Goal: Task Accomplishment & Management: Complete application form

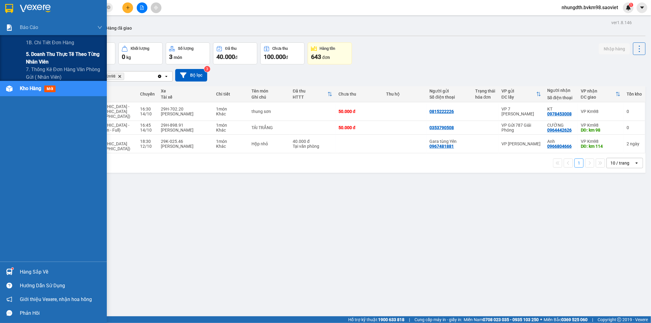
click at [40, 52] on span "5. Doanh thu thực tế theo từng nhân viên" at bounding box center [64, 57] width 76 height 15
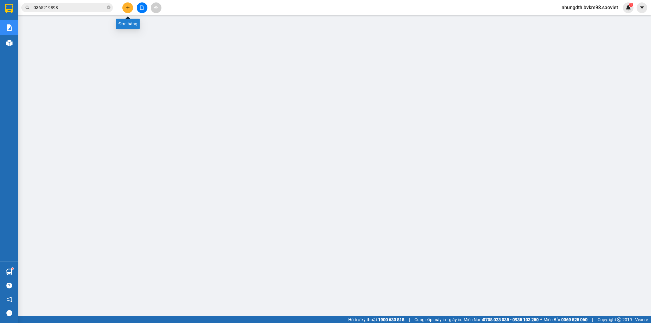
click at [124, 5] on button at bounding box center [127, 7] width 11 height 11
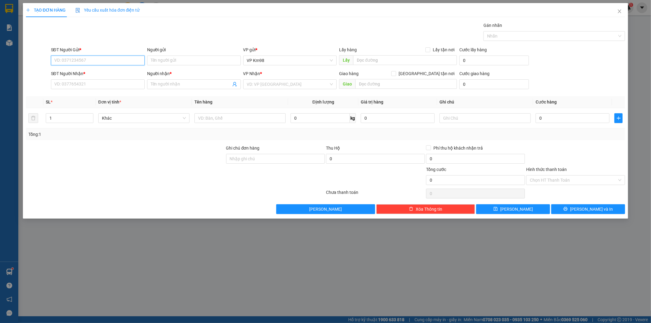
click at [84, 63] on input "SĐT Người Gửi *" at bounding box center [98, 61] width 94 height 10
type input "0399229263"
click at [59, 71] on div "0399229263 - KT" at bounding box center [98, 72] width 86 height 7
type input "KT"
type input "da giao"
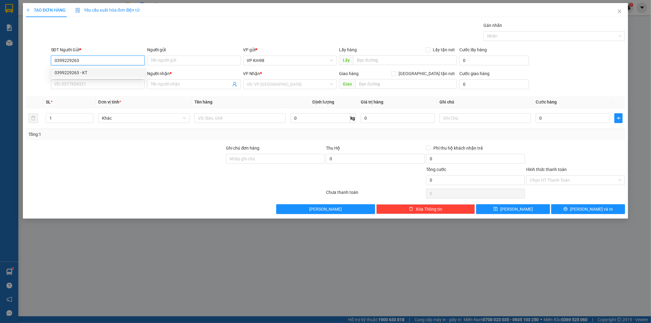
type input "0988002010"
type input "kt"
checkbox input "true"
type input "HÀNG TRÊN XE 03269"
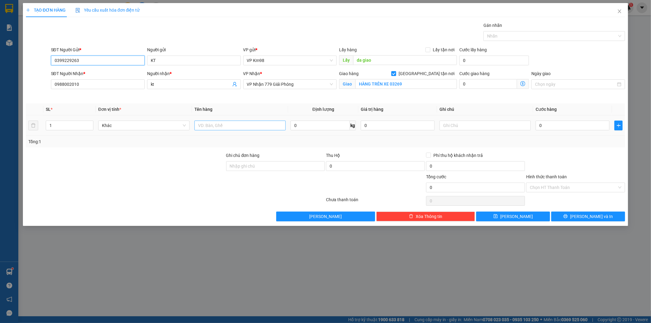
type input "0399229263"
click at [203, 126] on input "text" at bounding box center [239, 126] width 91 height 10
type input "phong bì"
click at [544, 130] on input "0" at bounding box center [573, 126] width 74 height 10
type input "5"
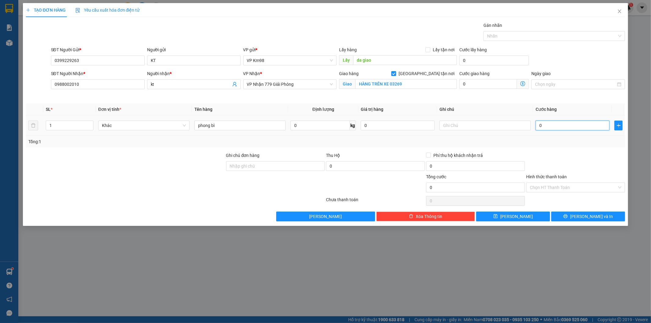
type input "5"
type input "50"
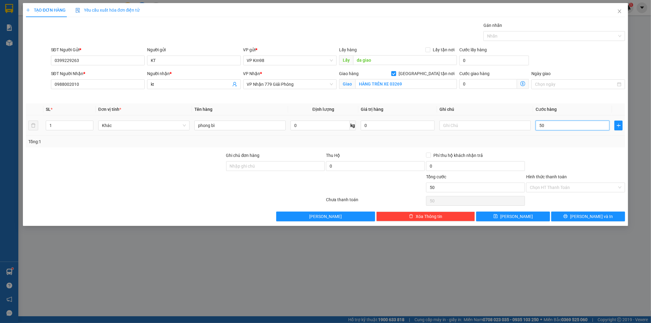
type input "500"
type input "5.000"
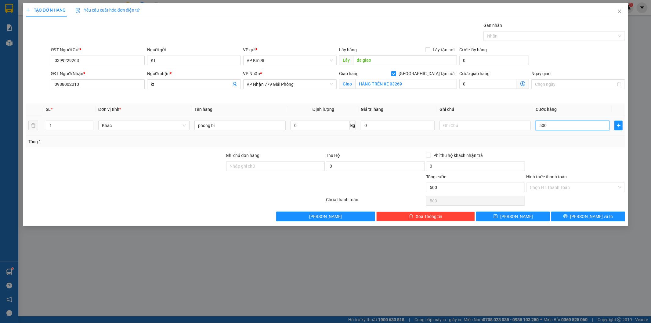
type input "5.000"
type input "50.000"
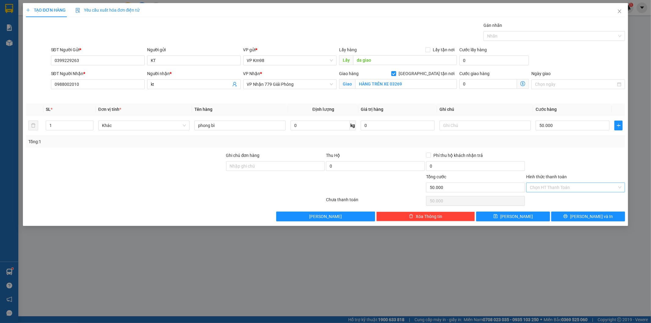
click at [582, 184] on input "Hình thức thanh toán" at bounding box center [573, 187] width 87 height 9
click at [572, 200] on div "Tại văn phòng" at bounding box center [576, 199] width 92 height 7
type input "0"
click at [568, 217] on icon "printer" at bounding box center [566, 216] width 4 height 4
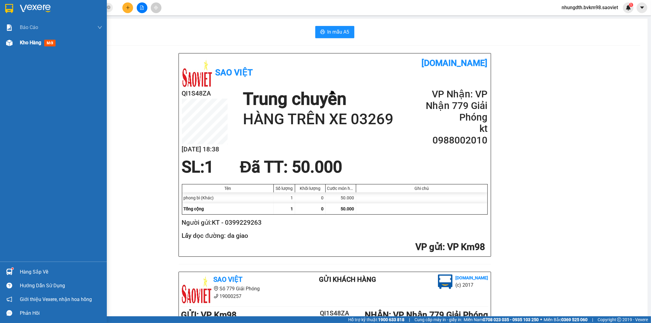
click at [8, 45] on img at bounding box center [9, 43] width 6 height 6
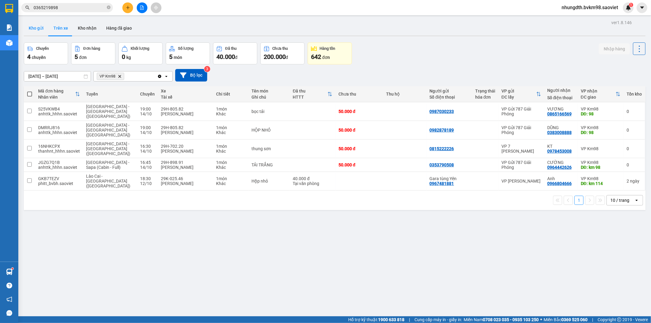
click at [39, 24] on button "Kho gửi" at bounding box center [36, 28] width 25 height 15
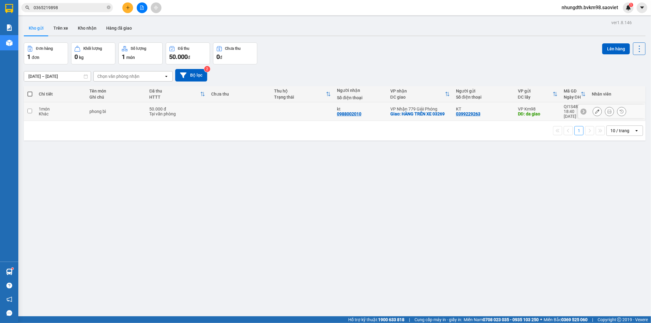
click at [85, 109] on td "1 món Khác" at bounding box center [61, 111] width 50 height 19
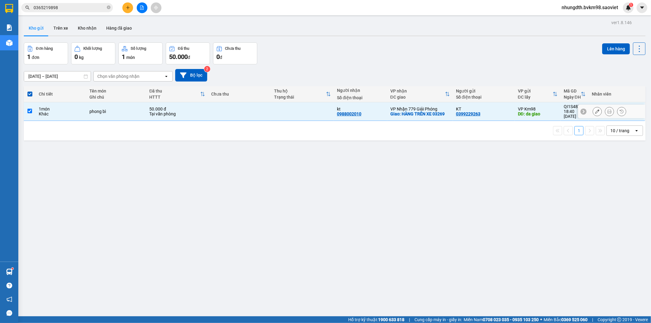
click at [85, 109] on td "1 món Khác" at bounding box center [61, 111] width 50 height 19
checkbox input "false"
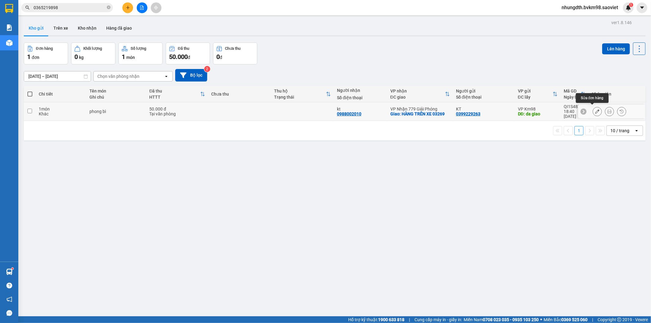
click at [595, 109] on icon at bounding box center [597, 111] width 4 height 4
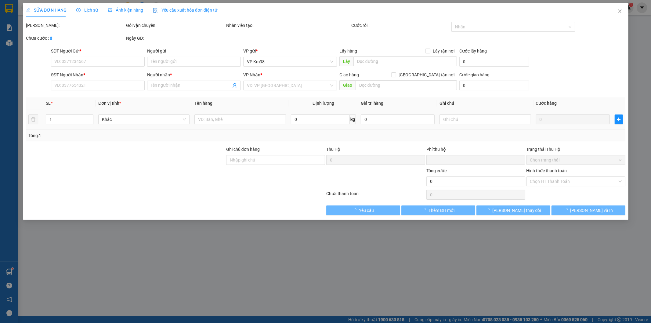
type input "0399229263"
type input "KT"
type input "da giao"
type input "0988002010"
type input "kt"
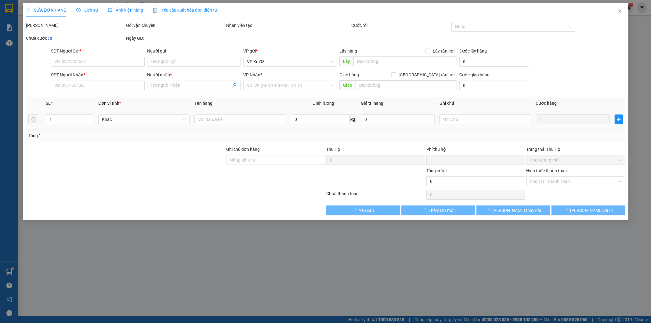
checkbox input "true"
type input "HÀNG TRÊN XE 03269"
type input "0"
type input "50.000"
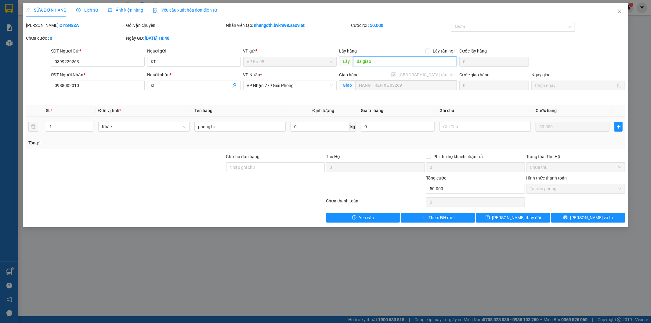
click at [379, 62] on input "da giao" at bounding box center [405, 61] width 104 height 10
click at [189, 87] on input "kt" at bounding box center [191, 85] width 80 height 7
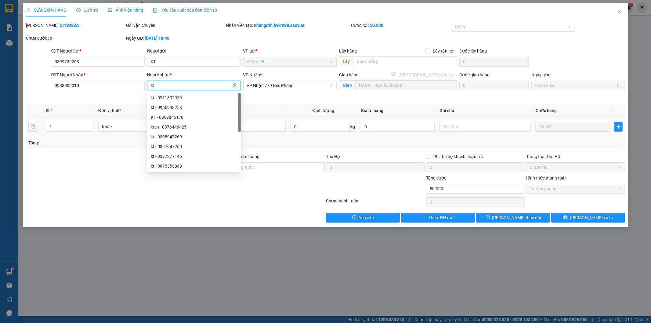
type input "k"
click at [112, 89] on input "0988002010" at bounding box center [98, 86] width 94 height 10
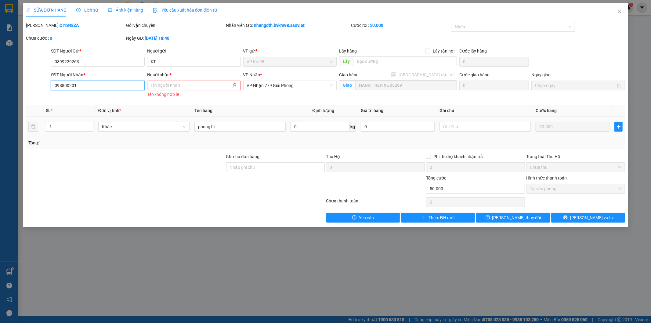
type input "0988002010"
click at [211, 84] on input "Người nhận *" at bounding box center [191, 85] width 80 height 7
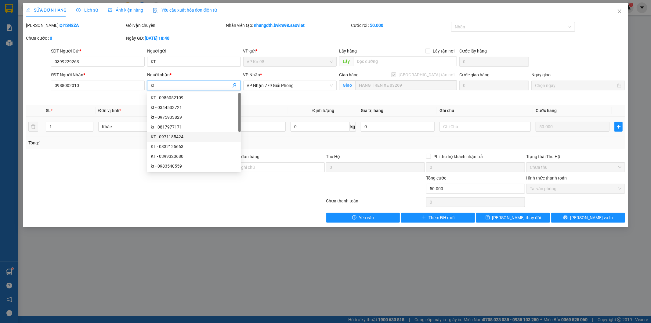
type input "kt"
click at [267, 195] on div at bounding box center [276, 185] width 100 height 21
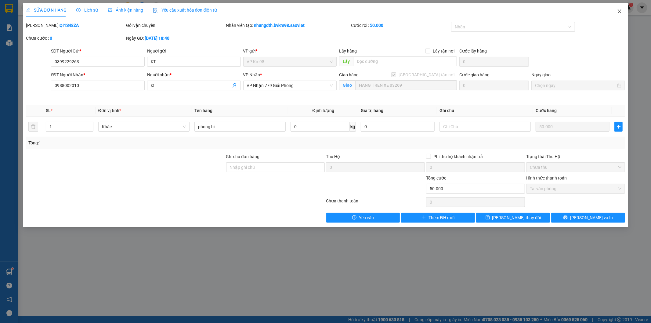
click at [619, 12] on icon "close" at bounding box center [619, 11] width 5 height 5
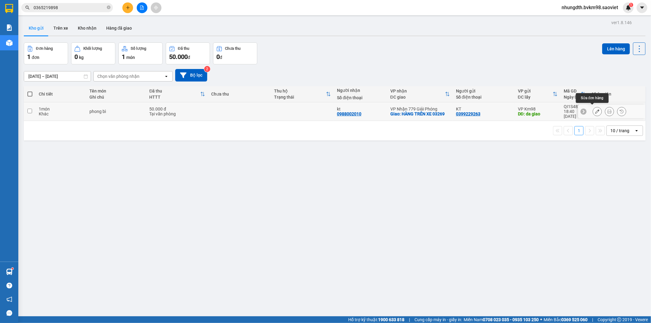
click at [593, 110] on button at bounding box center [597, 111] width 9 height 11
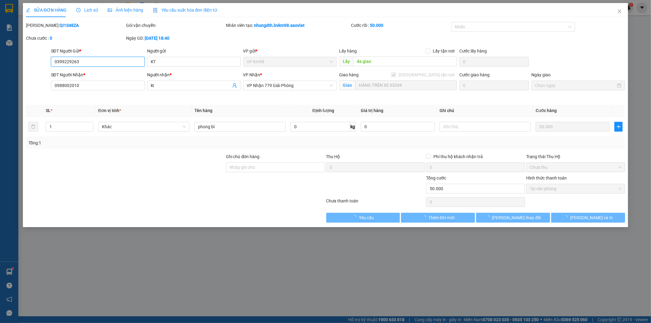
type input "0399229263"
type input "KT"
type input "da giao"
type input "0988002010"
type input "kt"
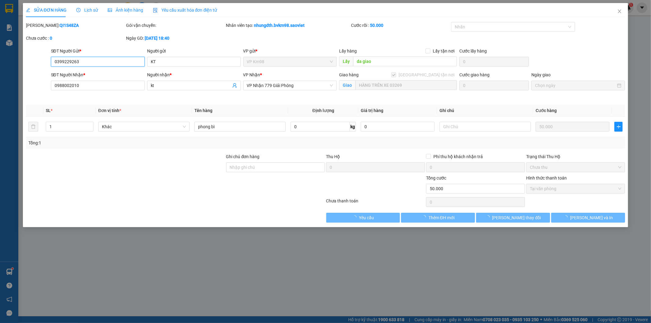
checkbox input "true"
type input "HÀNG TRÊN XE 03269"
type input "0"
type input "50.000"
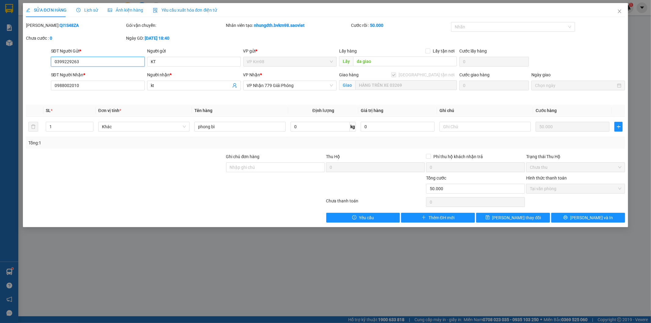
click at [116, 60] on input "0399229263" at bounding box center [98, 62] width 94 height 10
type input "0399229263"
click at [107, 88] on input "0988002010" at bounding box center [98, 86] width 94 height 10
type input "0"
type input "0010"
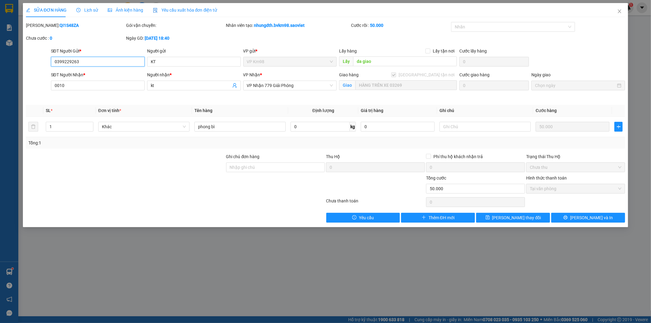
click at [109, 62] on input "0399229263" at bounding box center [98, 62] width 94 height 10
type input "0"
type input "0399229263"
click at [124, 86] on input "0010" at bounding box center [98, 86] width 94 height 10
type input "0"
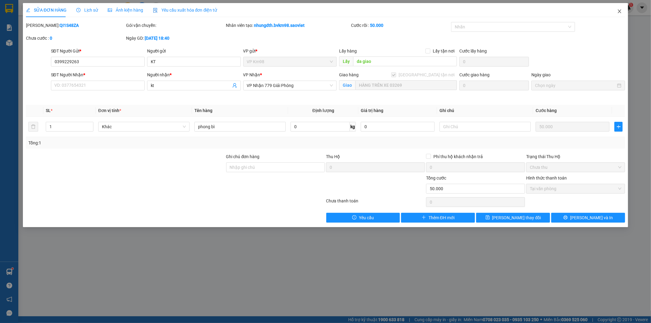
click at [618, 12] on icon "close" at bounding box center [619, 11] width 5 height 5
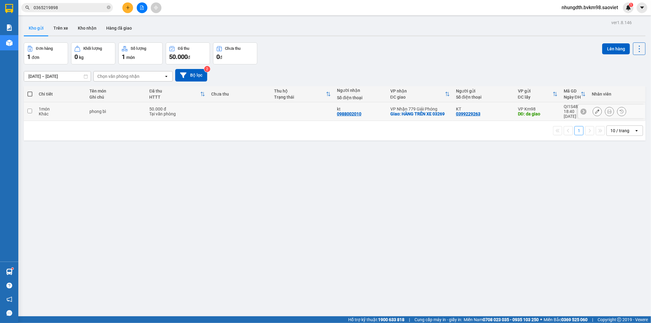
click at [132, 109] on div "phong bì" at bounding box center [116, 111] width 54 height 5
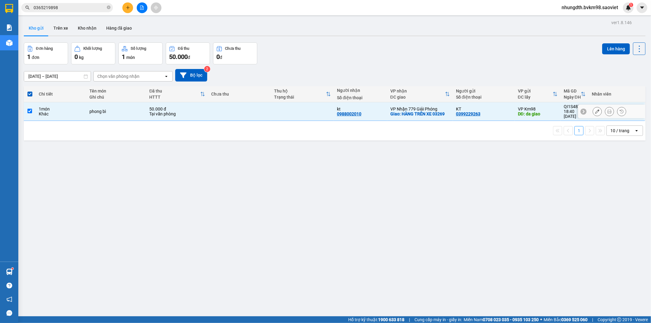
click at [132, 109] on div "phong bì" at bounding box center [116, 111] width 54 height 5
checkbox input "false"
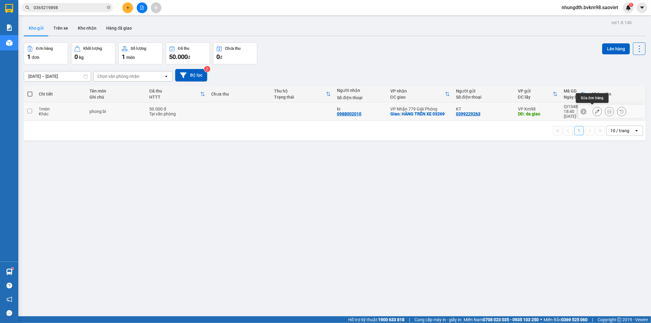
click at [594, 109] on button at bounding box center [597, 111] width 9 height 11
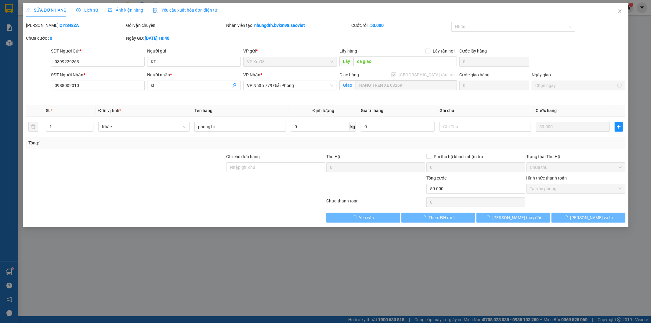
type input "0399229263"
type input "KT"
type input "da giao"
type input "0988002010"
type input "kt"
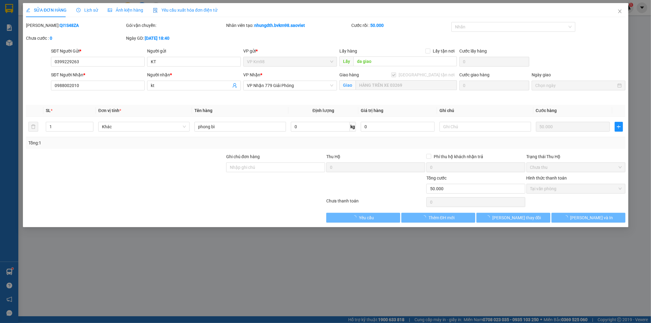
checkbox input "true"
type input "HÀNG TRÊN XE 03269"
type input "0"
type input "50.000"
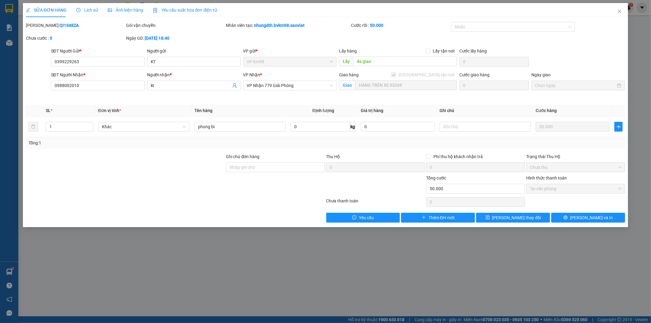
click at [411, 53] on div "Lấy hàng Lấy tận nơi" at bounding box center [398, 51] width 118 height 7
click at [407, 63] on input "da giao" at bounding box center [405, 61] width 104 height 10
click at [396, 74] on span at bounding box center [393, 74] width 5 height 5
click at [380, 74] on div "Giao hàng [GEOGRAPHIC_DATA] tận nơi" at bounding box center [398, 74] width 118 height 7
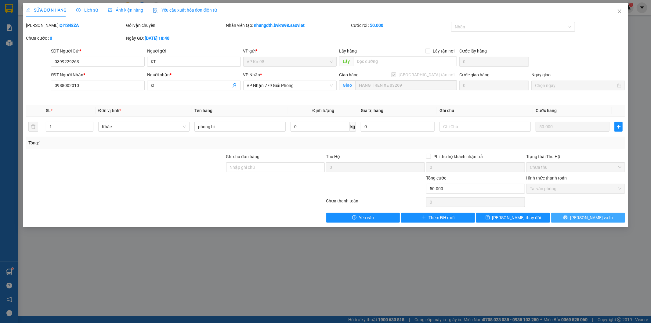
click at [575, 219] on button "[PERSON_NAME] và In" at bounding box center [588, 218] width 74 height 10
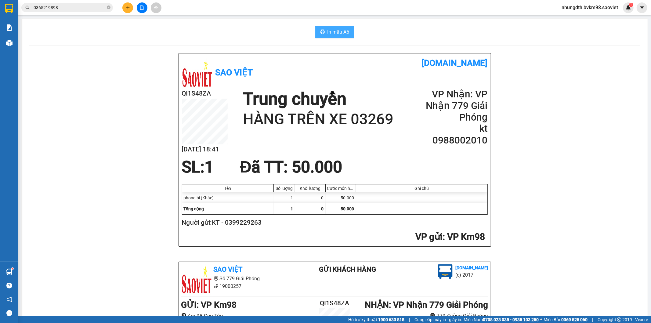
click at [315, 31] on button "In mẫu A5" at bounding box center [334, 32] width 39 height 12
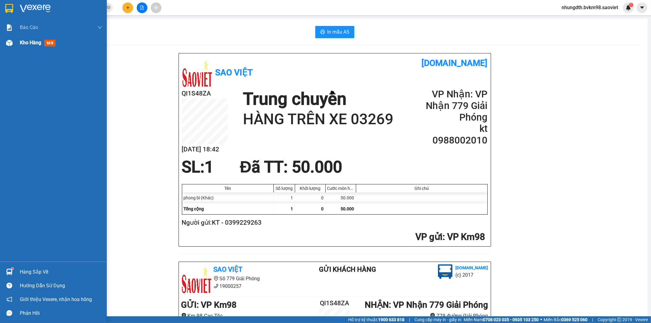
click at [14, 48] on div at bounding box center [9, 43] width 11 height 11
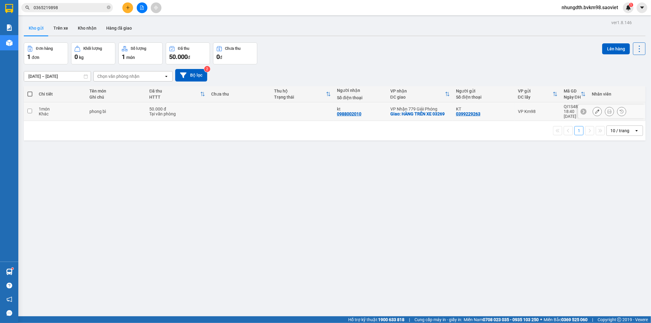
click at [289, 108] on td at bounding box center [302, 111] width 63 height 19
checkbox input "true"
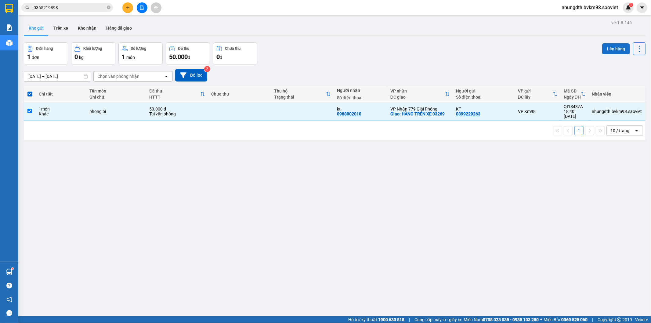
click at [614, 52] on button "Lên hàng" at bounding box center [616, 48] width 28 height 11
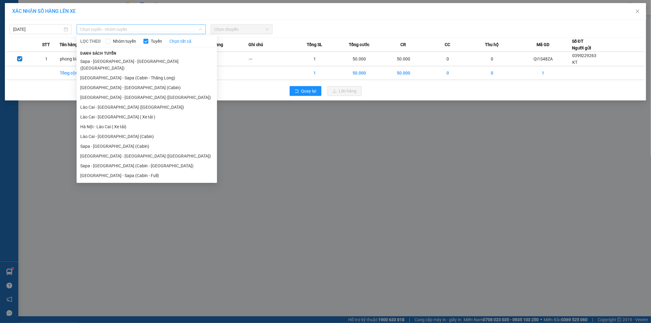
click at [84, 30] on span "Chọn tuyến - nhóm tuyến" at bounding box center [141, 29] width 122 height 9
click at [112, 142] on li "Sapa - [GEOGRAPHIC_DATA] (Cabin)" at bounding box center [147, 146] width 140 height 10
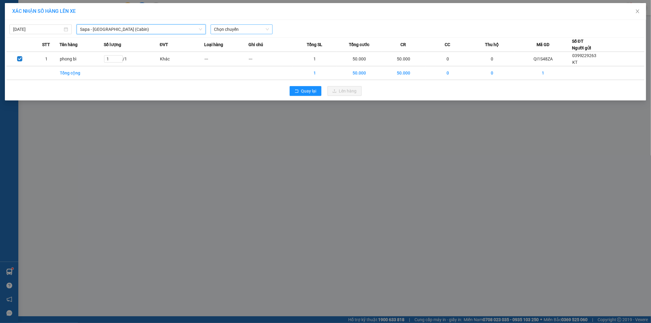
click at [224, 27] on span "Chọn chuyến" at bounding box center [241, 29] width 55 height 9
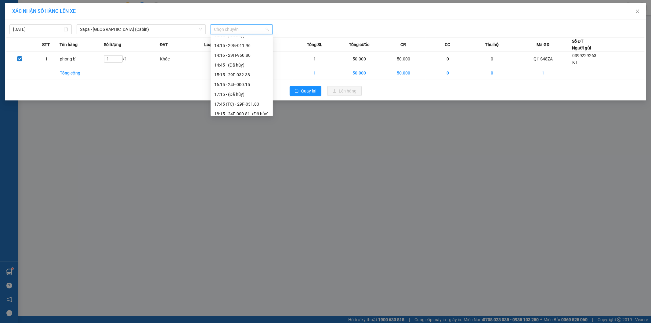
scroll to position [21, 0]
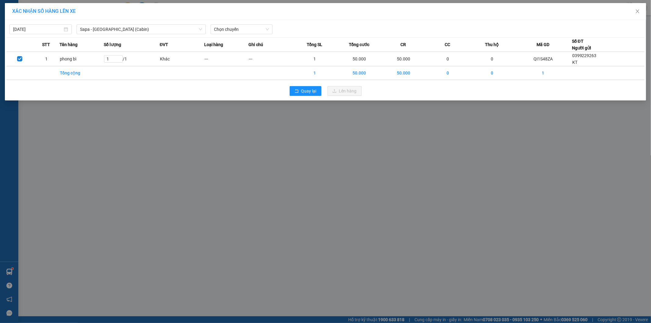
click at [250, 24] on div "[DATE] [GEOGRAPHIC_DATA] - [GEOGRAPHIC_DATA] ([GEOGRAPHIC_DATA]) LỌC THEO Nhóm …" at bounding box center [325, 27] width 638 height 13
click at [251, 29] on span "Chọn chuyến" at bounding box center [241, 29] width 55 height 9
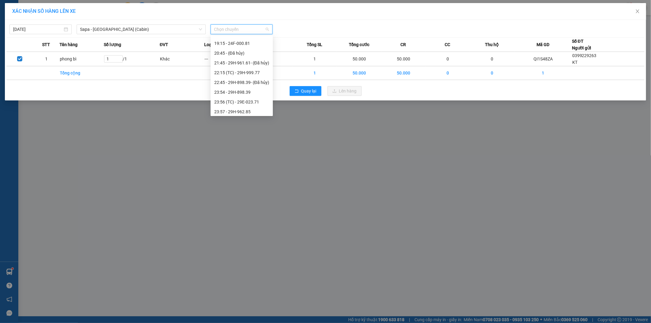
scroll to position [136, 0]
click at [258, 67] on div "16:15 - 24F-000.15" at bounding box center [242, 72] width 62 height 10
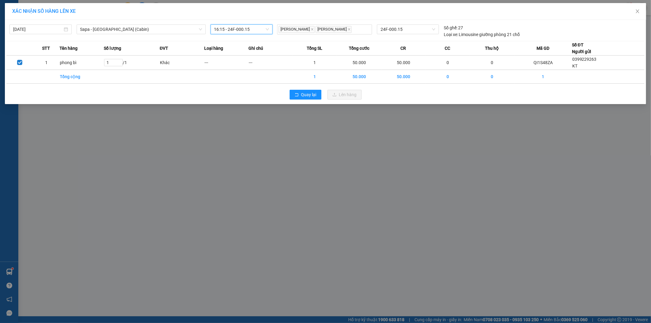
click at [261, 28] on span "16:15 - 24F-000.15" at bounding box center [241, 29] width 55 height 9
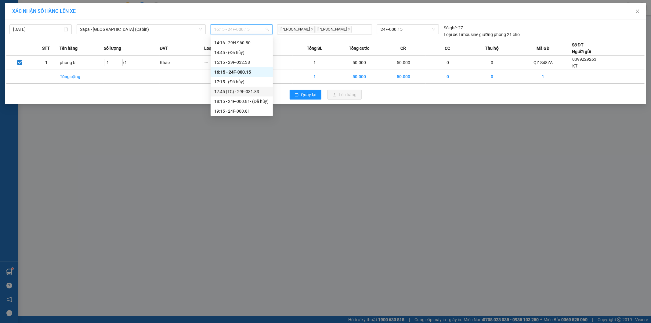
click at [242, 92] on div "17:45 (TC) - 29F-031.83" at bounding box center [241, 91] width 55 height 7
click at [228, 29] on span "17:45 (TC) - 29F-031.83" at bounding box center [241, 29] width 55 height 9
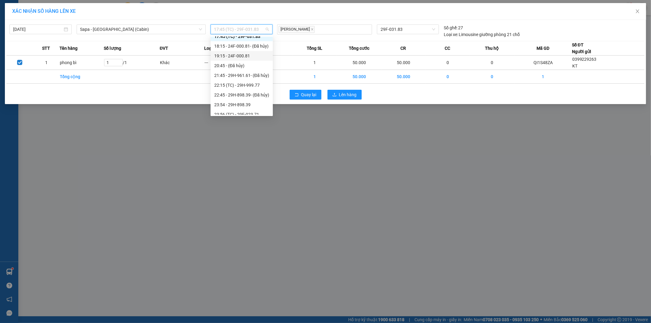
click at [233, 60] on div "19:15 - 24F-000.81" at bounding box center [242, 56] width 62 height 10
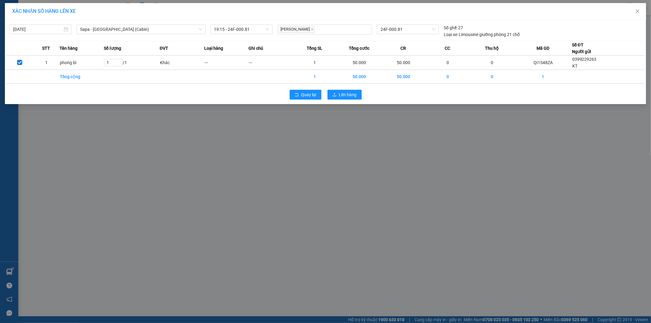
click at [347, 101] on div "Quay lại Lên hàng" at bounding box center [325, 95] width 638 height 16
click at [349, 94] on span "Lên hàng" at bounding box center [348, 94] width 18 height 7
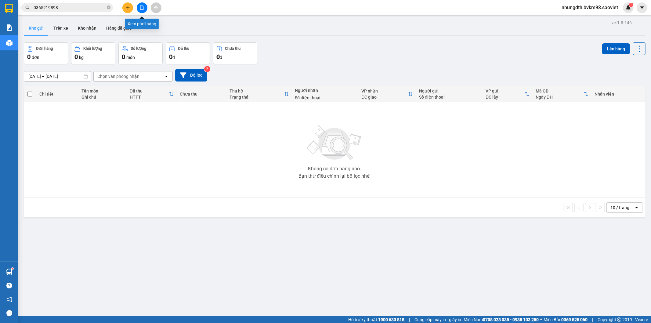
click at [144, 9] on button at bounding box center [142, 7] width 11 height 11
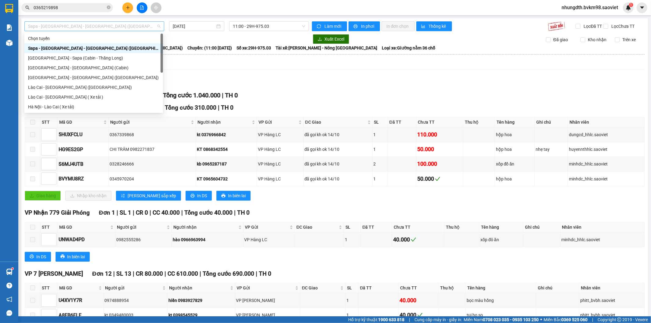
click at [107, 28] on span "Sapa - [GEOGRAPHIC_DATA] - [GEOGRAPHIC_DATA] ([GEOGRAPHIC_DATA])" at bounding box center [94, 26] width 132 height 9
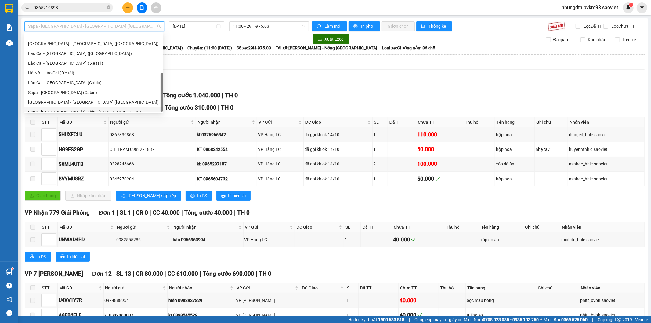
scroll to position [49, 0]
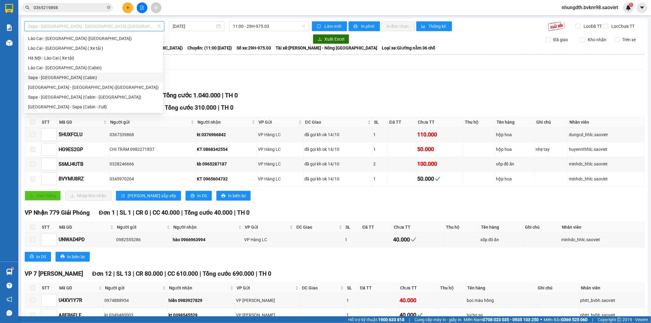
click at [75, 80] on div "Sapa - [GEOGRAPHIC_DATA] (Cabin)" at bounding box center [93, 77] width 131 height 7
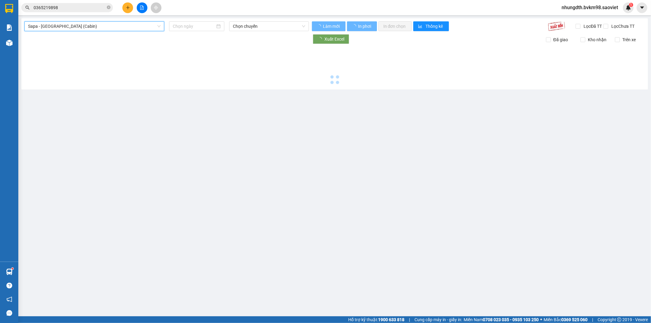
type input "[DATE]"
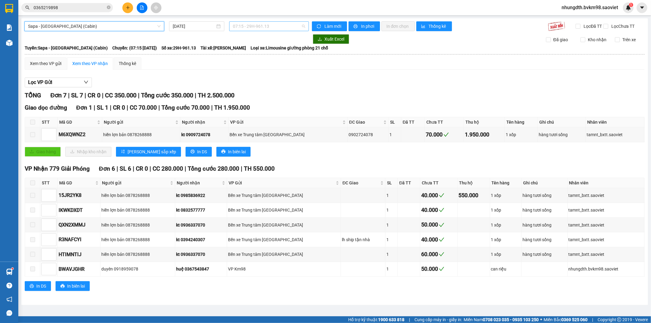
click at [234, 25] on span "07:15 - 29H-961.13" at bounding box center [269, 26] width 72 height 9
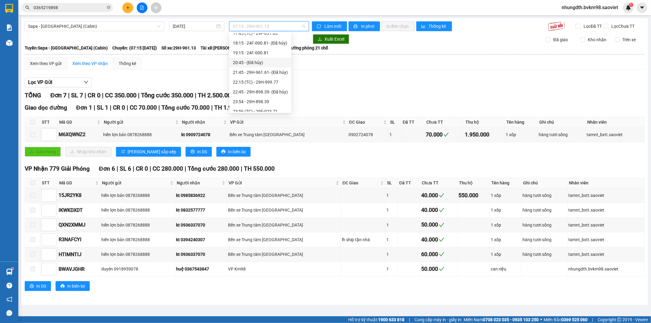
scroll to position [157, 0]
click at [266, 50] on div "16:15 - 24F-000.15" at bounding box center [260, 47] width 55 height 7
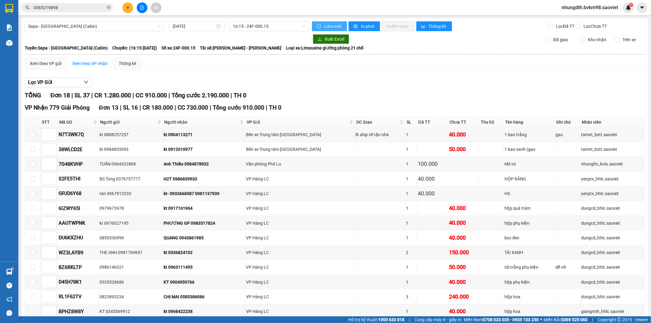
click at [332, 27] on span "Làm mới" at bounding box center [333, 26] width 18 height 7
click at [332, 28] on span "Làm mới" at bounding box center [333, 26] width 18 height 7
click at [332, 22] on button "Làm mới" at bounding box center [329, 26] width 35 height 10
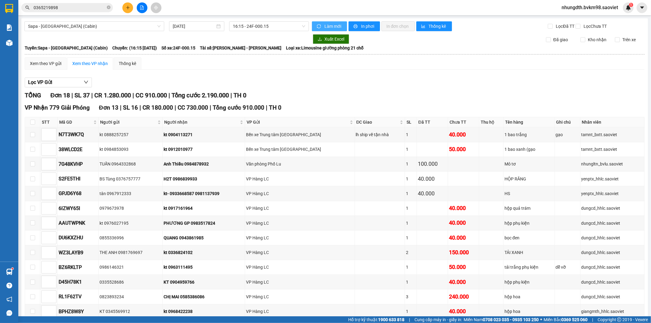
click at [332, 22] on button "Làm mới" at bounding box center [329, 26] width 35 height 10
click at [332, 22] on button "Làm mới" at bounding box center [329, 26] width 34 height 10
click at [330, 24] on span "Làm mới" at bounding box center [333, 26] width 18 height 7
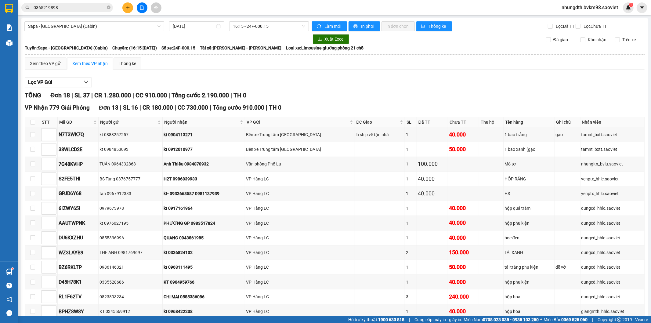
click at [129, 5] on button at bounding box center [127, 7] width 11 height 11
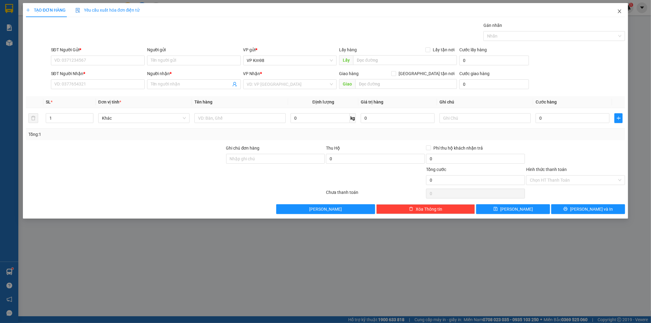
click at [617, 10] on icon "close" at bounding box center [619, 11] width 5 height 5
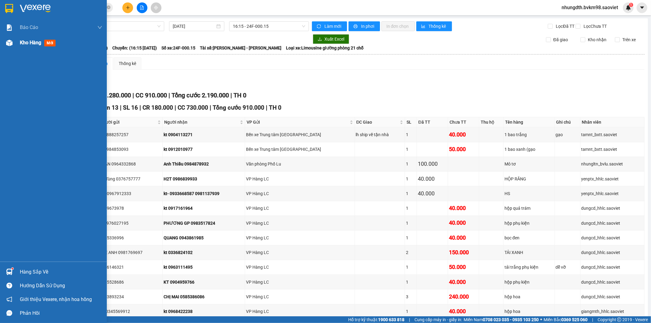
click at [25, 38] on div "Kho hàng mới" at bounding box center [61, 42] width 82 height 15
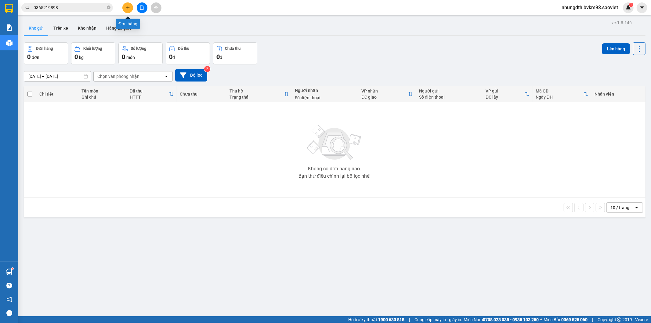
click at [126, 9] on icon "plus" at bounding box center [128, 7] width 4 height 4
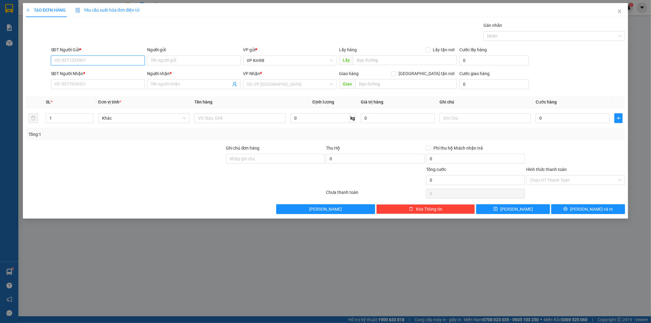
click at [112, 63] on input "SĐT Người Gửi *" at bounding box center [98, 61] width 94 height 10
click at [101, 69] on div "0363789480 - anh" at bounding box center [98, 73] width 94 height 10
type input "0363789480"
type input "anh"
type input "0974500396"
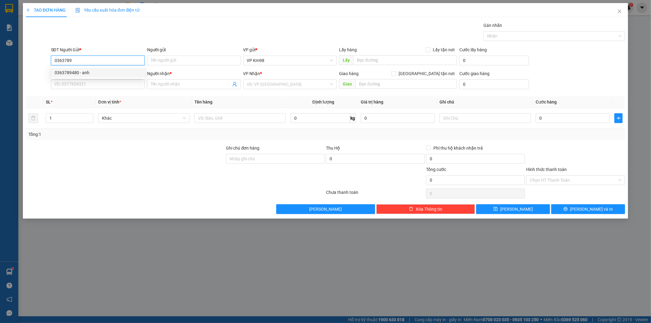
type input "kt"
type input "0363789480"
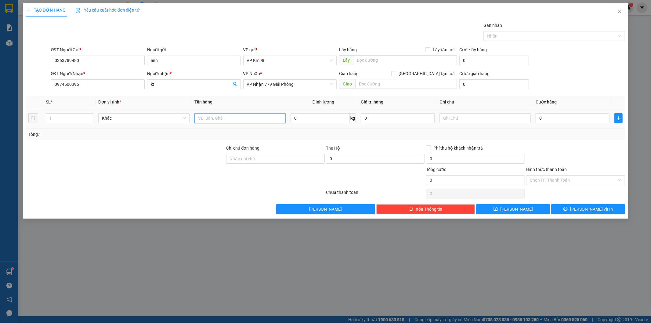
click at [271, 120] on input "text" at bounding box center [239, 118] width 91 height 10
type input "hộp giấy"
click at [590, 115] on input "0" at bounding box center [573, 118] width 74 height 10
type input "6"
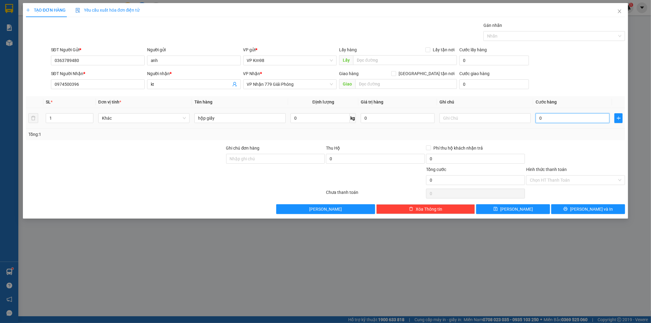
type input "6"
type input "60"
type input "600"
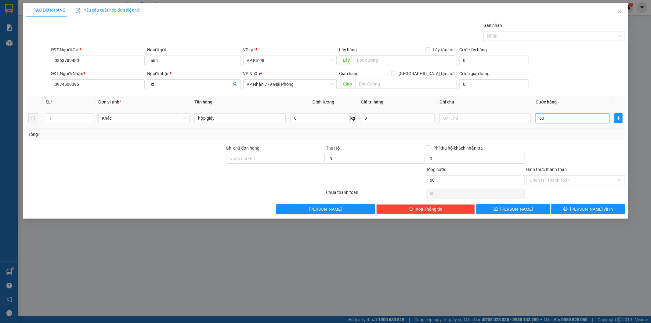
type input "600"
type input "60.020"
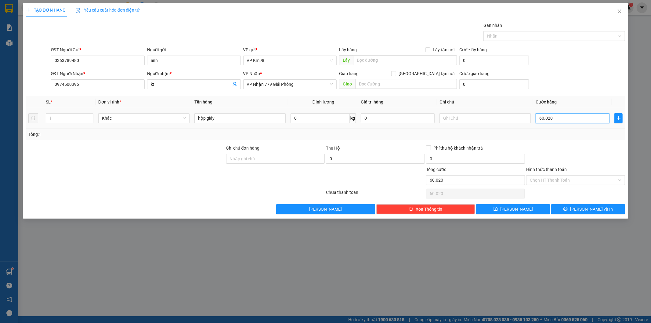
type input "600.200"
type input "60.020"
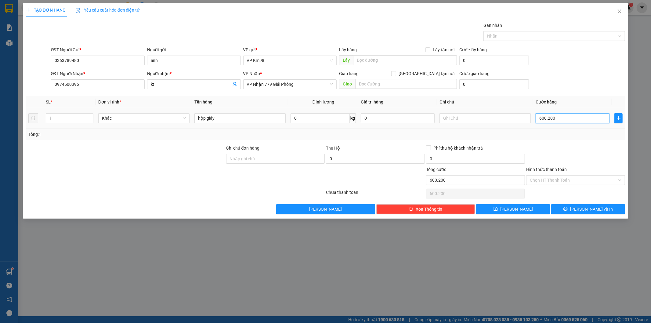
type input "60.020"
type input "6.002"
type input "600"
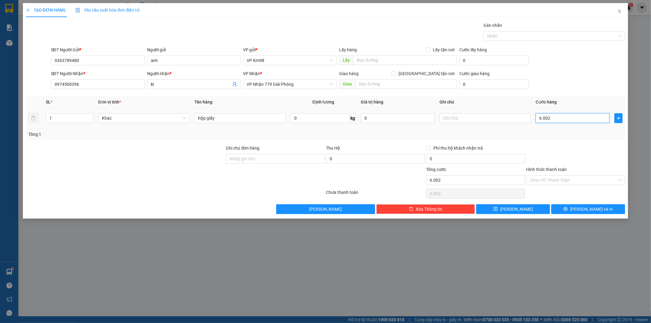
type input "600"
type input "60"
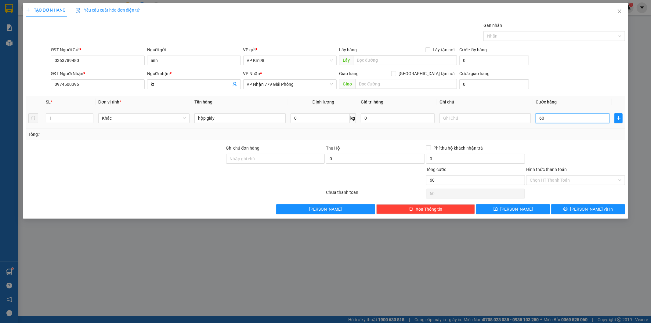
type input "6"
type input "60"
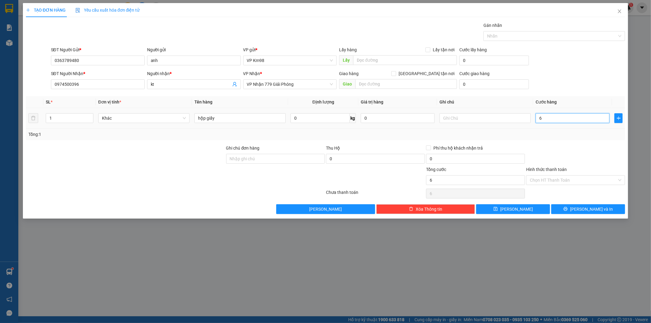
type input "60"
type input "600"
type input "60.001"
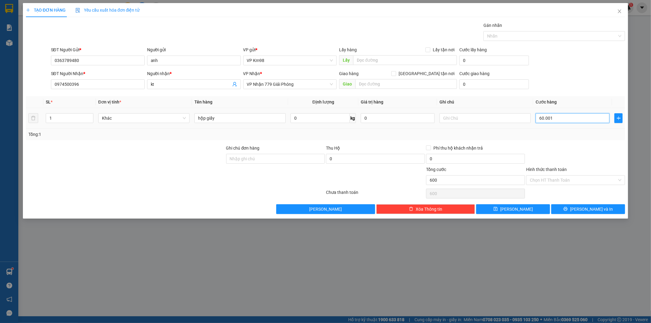
type input "60.001"
type input "600.010"
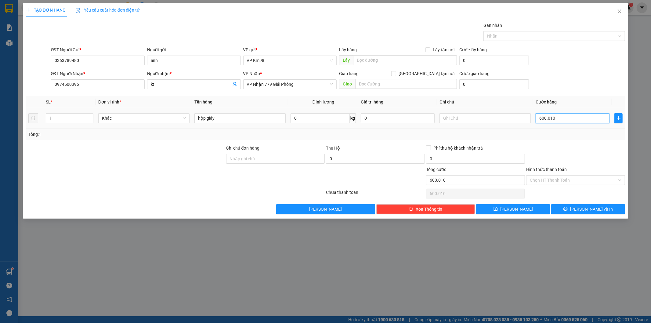
type input "60.001"
click at [568, 116] on input "60.001" at bounding box center [573, 118] width 74 height 10
type input "6.000"
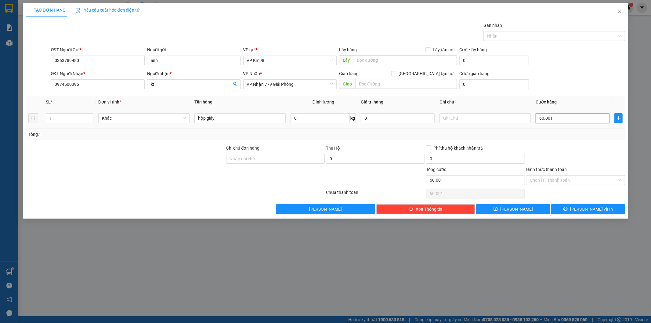
type input "6.000"
type input "600"
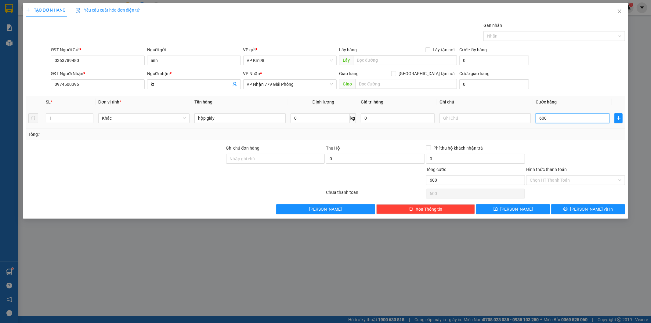
type input "60"
type input "6"
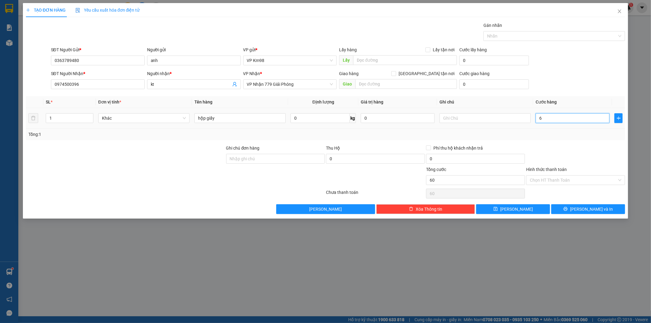
type input "6"
type input "0"
click at [538, 119] on input "0" at bounding box center [573, 118] width 74 height 10
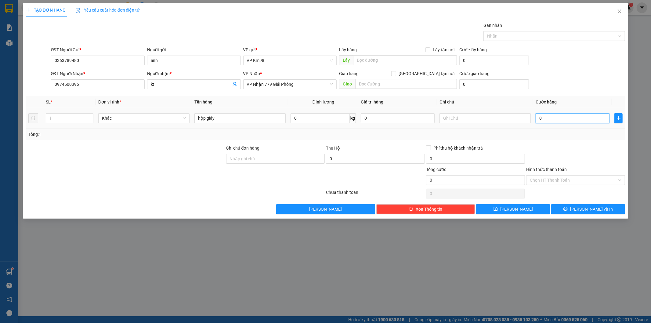
click at [541, 117] on input "0" at bounding box center [573, 118] width 74 height 10
type input "06"
type input "6"
click at [541, 117] on input "06" at bounding box center [573, 118] width 74 height 10
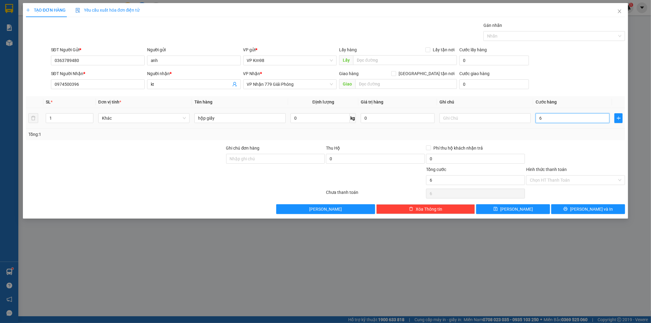
click at [563, 120] on input "6" at bounding box center [573, 118] width 74 height 10
type input "0"
type input "06"
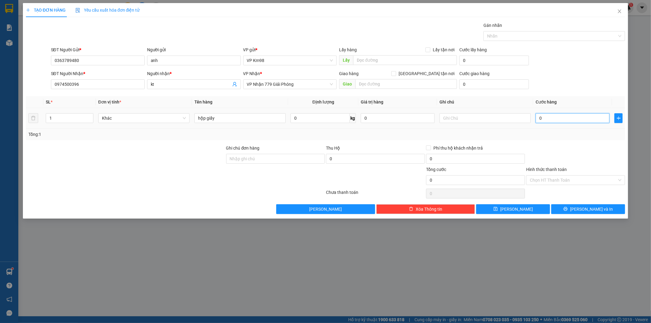
type input "6"
type input "062"
type input "62"
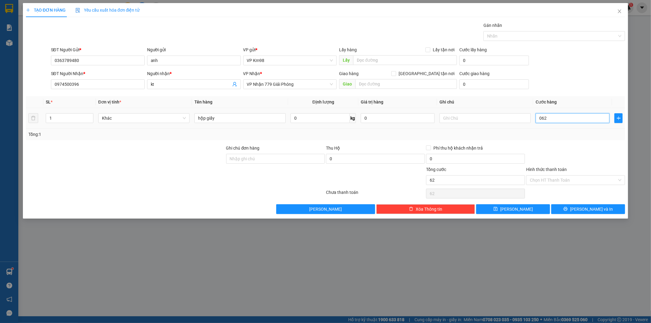
click at [563, 120] on input "062" at bounding box center [573, 118] width 74 height 10
type input "06"
type input "6"
type input "0"
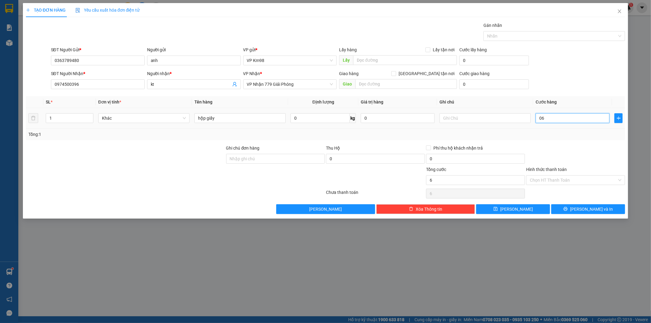
type input "0"
click at [539, 117] on input "0" at bounding box center [573, 118] width 74 height 10
type input "60"
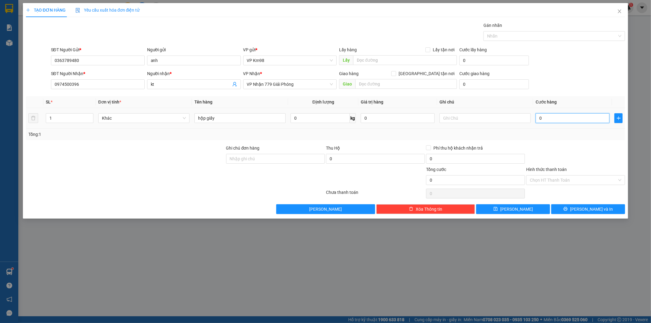
type input "60"
type input "600"
type input "60"
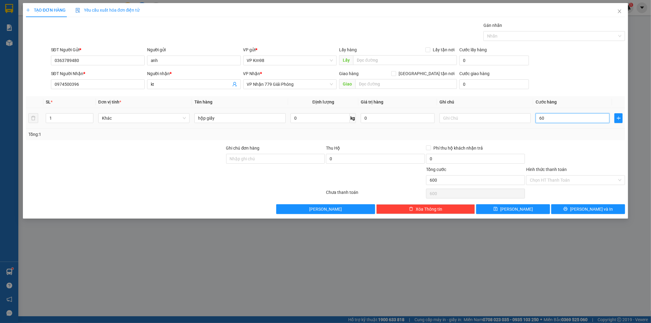
type input "60"
type input "0"
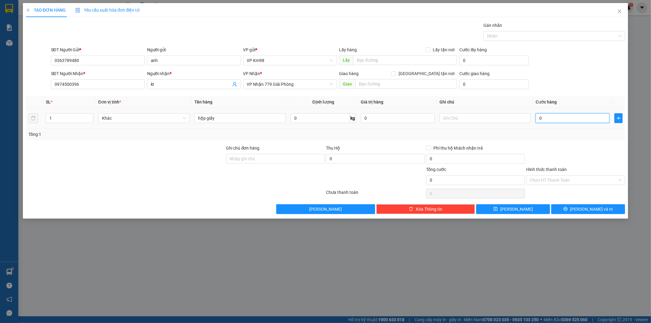
type input "60"
type input "600"
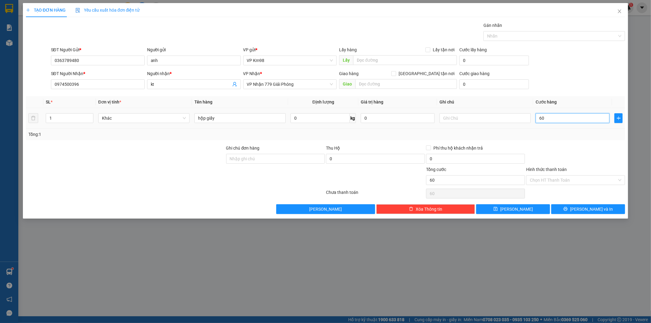
type input "600"
type input "6.000"
type input "666.000"
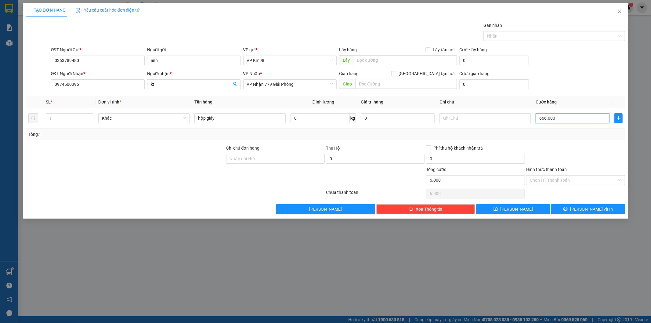
type input "666.000"
type input "66.600"
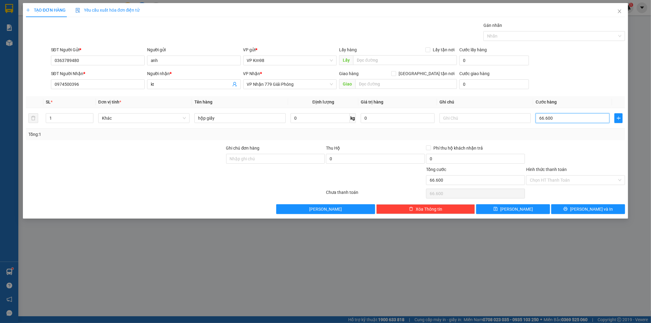
type input "6.660"
type input "666"
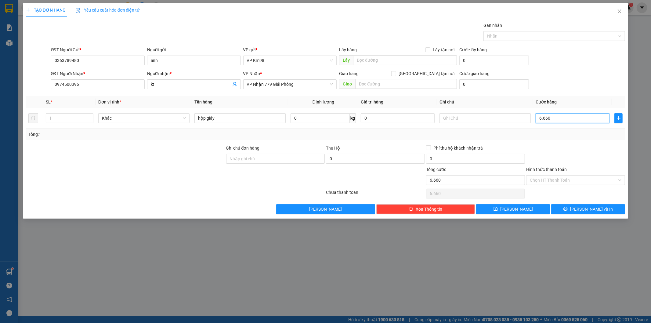
type input "666"
type input "66"
type input "6"
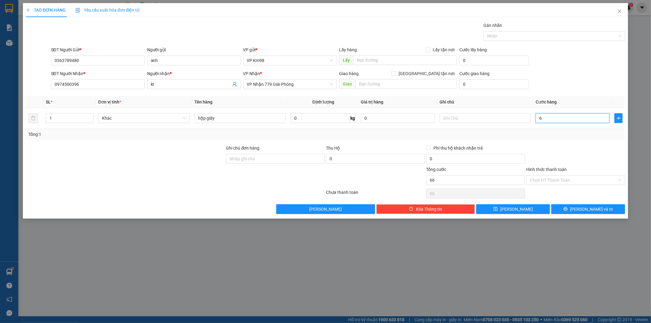
type input "6"
type input "0"
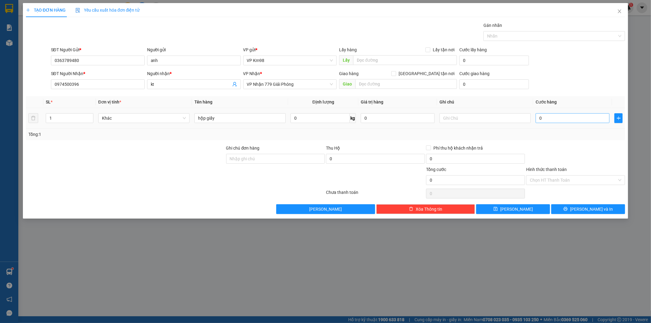
drag, startPoint x: 587, startPoint y: 125, endPoint x: 587, endPoint y: 121, distance: 3.7
click at [587, 124] on td "0" at bounding box center [572, 118] width 79 height 20
click at [584, 111] on td "0" at bounding box center [572, 118] width 79 height 20
click at [580, 120] on input "0" at bounding box center [573, 118] width 74 height 10
type input "06"
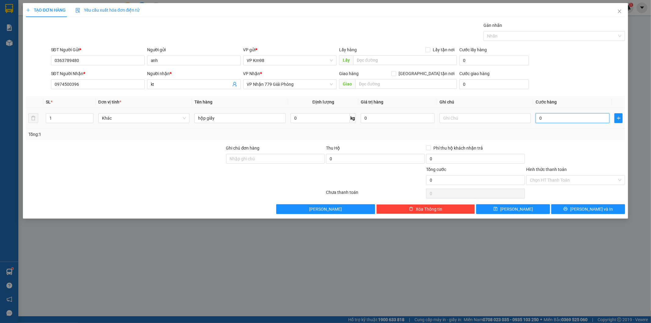
type input "6"
type input "060"
click at [538, 118] on input "0" at bounding box center [573, 118] width 74 height 10
click at [566, 211] on button "[PERSON_NAME] và In" at bounding box center [588, 209] width 74 height 10
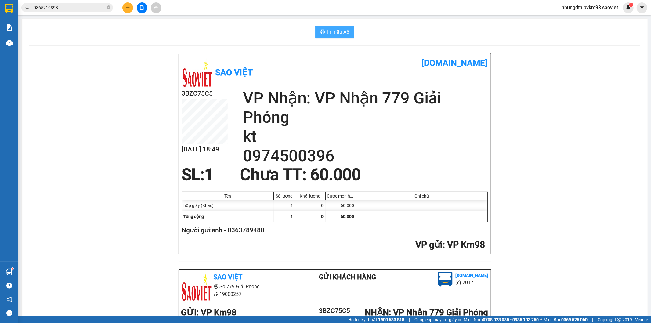
click at [331, 32] on span "In mẫu A5" at bounding box center [339, 32] width 22 height 8
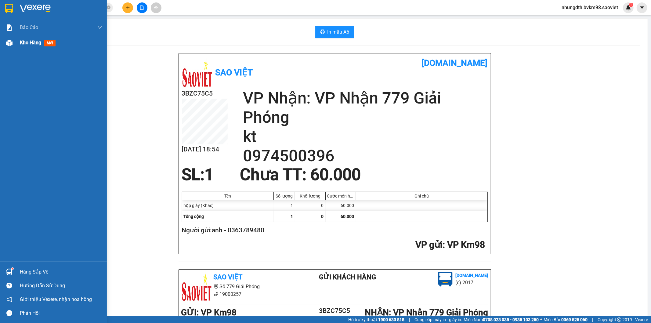
click at [15, 47] on div "Kho hàng mới" at bounding box center [53, 42] width 107 height 15
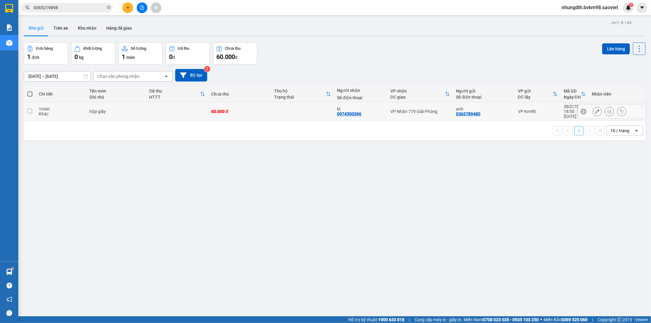
click at [69, 111] on div "Khác" at bounding box center [61, 113] width 44 height 5
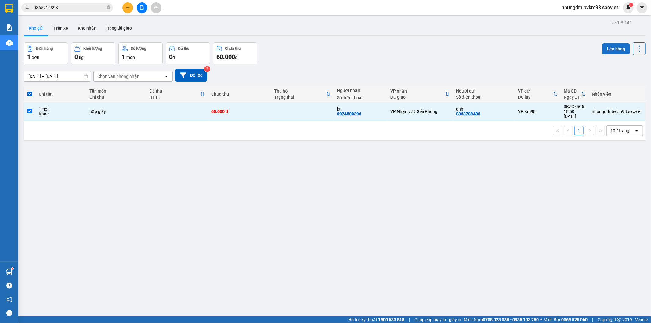
click at [606, 45] on button "Lên hàng" at bounding box center [616, 48] width 28 height 11
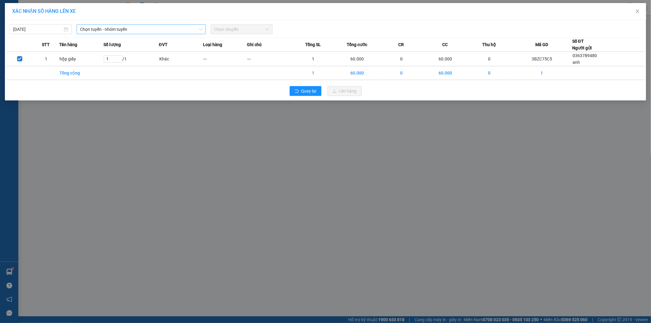
click at [169, 32] on span "Chọn tuyến - nhóm tuyến" at bounding box center [141, 29] width 122 height 9
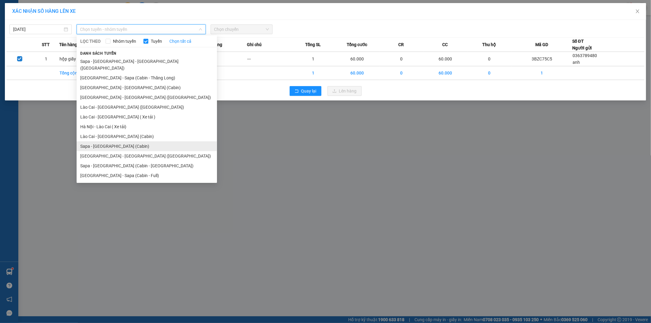
click at [103, 143] on li "Sapa - [GEOGRAPHIC_DATA] (Cabin)" at bounding box center [147, 146] width 140 height 10
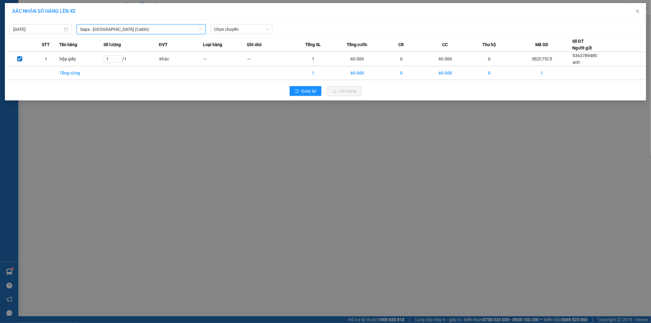
click at [127, 148] on div "XÁC NHẬN SỐ HÀNG LÊN XE [DATE] [GEOGRAPHIC_DATA] - [GEOGRAPHIC_DATA] ([GEOGRAPH…" at bounding box center [325, 161] width 651 height 323
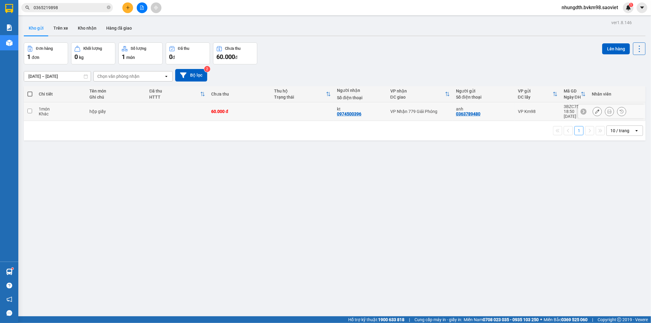
click at [132, 111] on div "hộp giấy" at bounding box center [116, 111] width 54 height 5
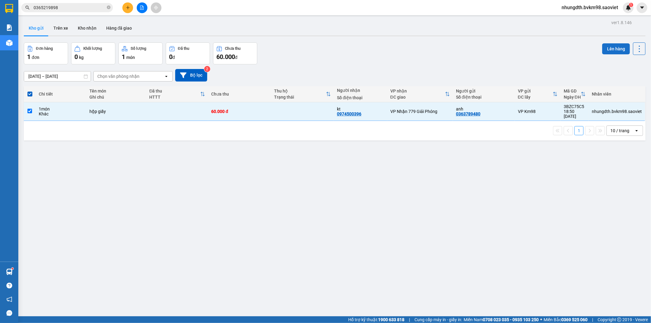
click at [606, 47] on button "Lên hàng" at bounding box center [616, 48] width 28 height 11
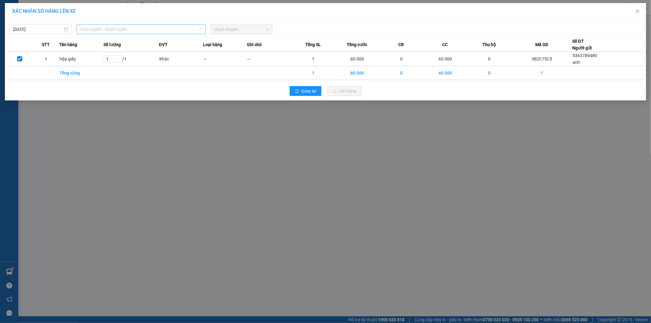
click at [142, 32] on span "Chọn tuyến - nhóm tuyến" at bounding box center [141, 29] width 122 height 9
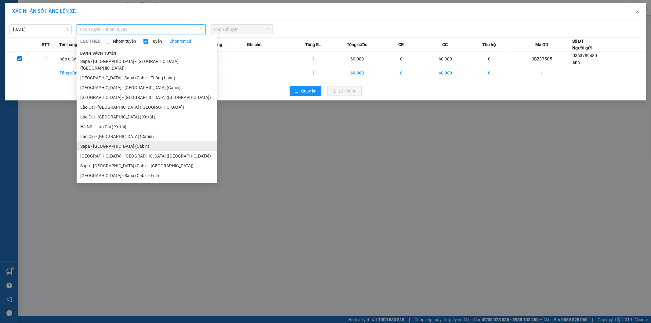
click at [102, 141] on li "Sapa - [GEOGRAPHIC_DATA] (Cabin)" at bounding box center [147, 146] width 140 height 10
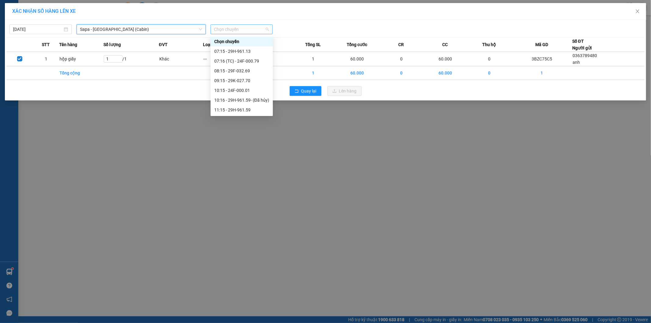
click at [234, 32] on span "Chọn chuyến" at bounding box center [241, 29] width 55 height 9
click at [242, 95] on div "17:45 (TC) - 29F-031.83" at bounding box center [242, 92] width 62 height 10
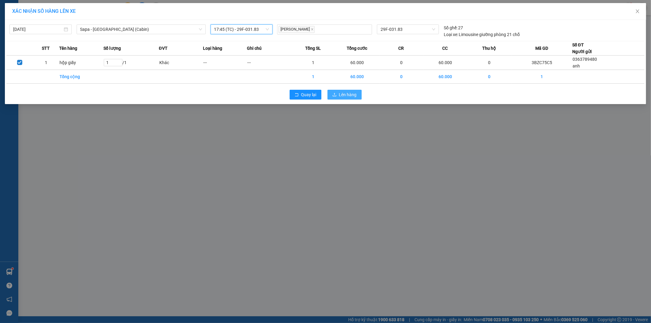
click at [346, 95] on span "Lên hàng" at bounding box center [348, 94] width 18 height 7
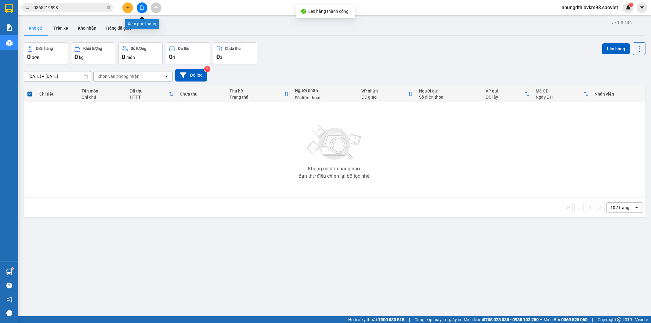
click at [144, 11] on button at bounding box center [142, 7] width 11 height 11
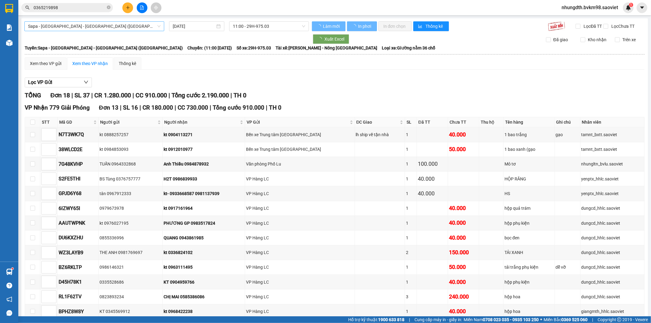
click at [103, 27] on span "Sapa - [GEOGRAPHIC_DATA] - [GEOGRAPHIC_DATA] ([GEOGRAPHIC_DATA])" at bounding box center [94, 26] width 132 height 9
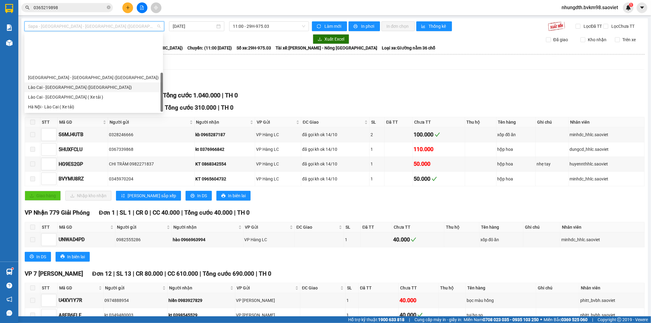
scroll to position [49, 0]
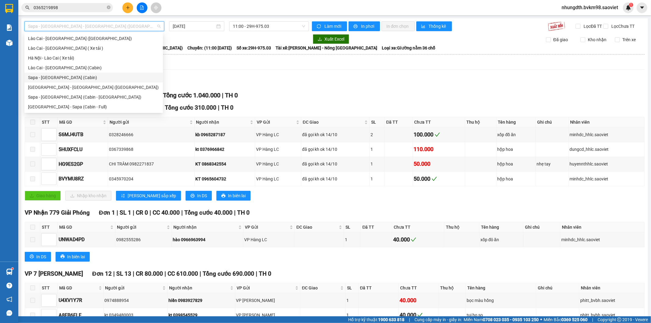
click at [49, 77] on div "Sapa - [GEOGRAPHIC_DATA] (Cabin)" at bounding box center [93, 77] width 131 height 7
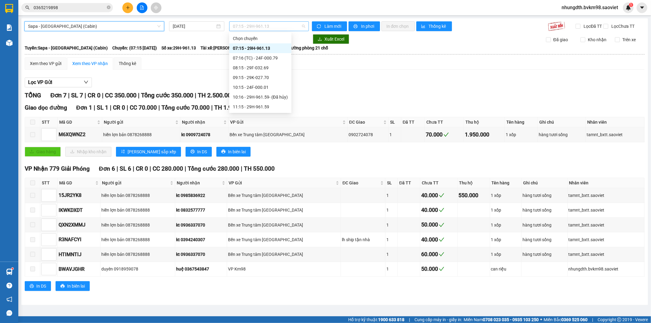
click at [258, 27] on span "07:15 - 29H-961.13" at bounding box center [269, 26] width 72 height 9
click at [276, 56] on div "17:45 (TC) - 29F-031.83" at bounding box center [260, 54] width 55 height 7
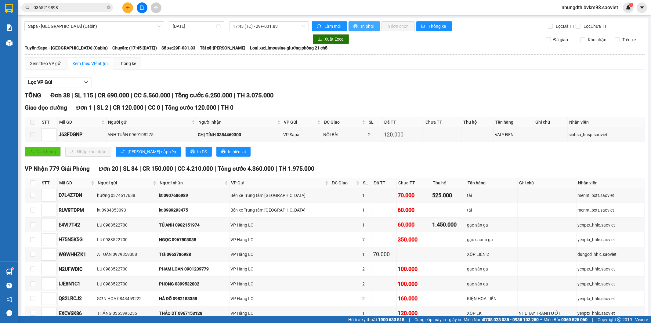
click at [361, 28] on span "In phơi" at bounding box center [368, 26] width 14 height 7
click at [124, 11] on div at bounding box center [142, 7] width 46 height 11
click at [69, 10] on input "0365219898" at bounding box center [70, 7] width 72 height 7
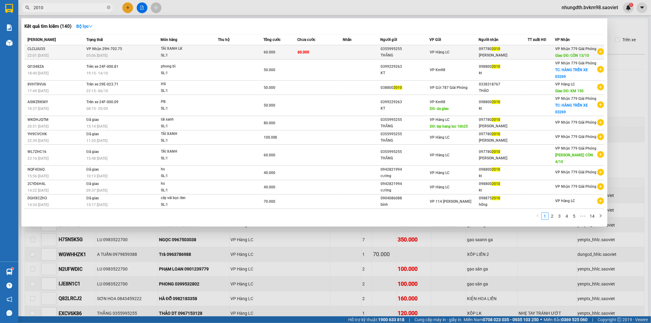
click at [63, 51] on div "CLCLUU35" at bounding box center [55, 49] width 57 height 6
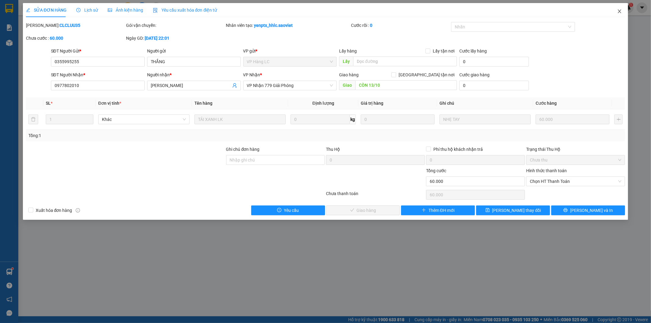
click at [620, 8] on span "Close" at bounding box center [619, 11] width 17 height 17
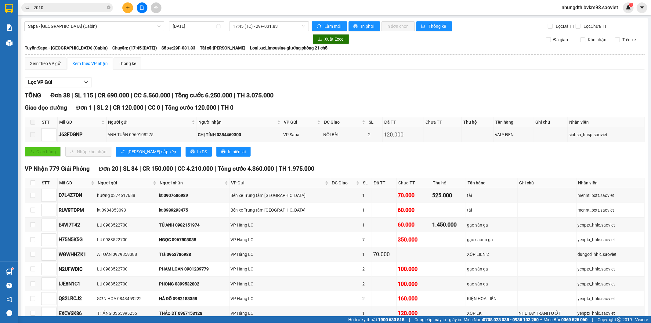
click at [56, 2] on div "Kết quả tìm kiếm ( 140 ) Bộ lọc Mã ĐH Trạng thái Món hàng Thu hộ Tổng cước Chưa…" at bounding box center [59, 7] width 119 height 11
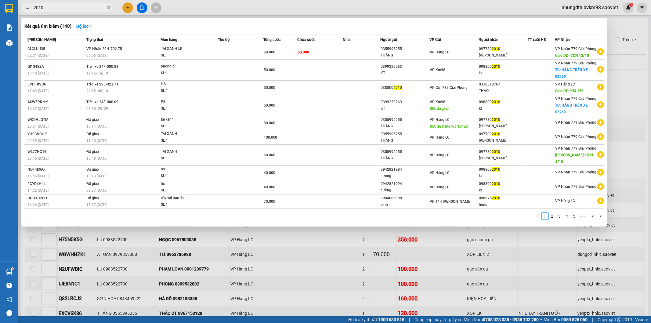
click at [51, 8] on input "2010" at bounding box center [70, 7] width 72 height 7
click at [631, 93] on div at bounding box center [325, 161] width 651 height 323
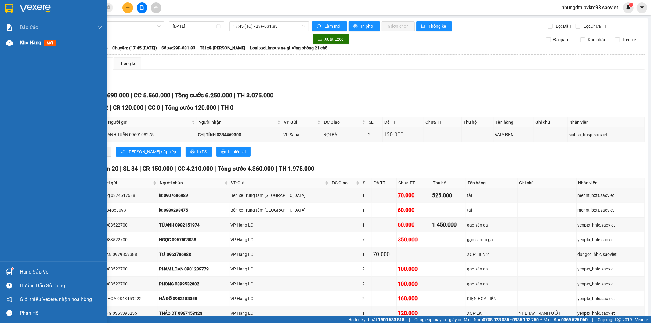
click at [11, 46] on img at bounding box center [9, 43] width 6 height 6
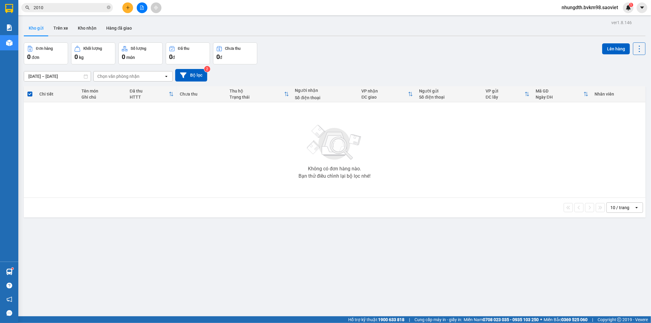
click at [63, 4] on input "2010" at bounding box center [70, 7] width 72 height 7
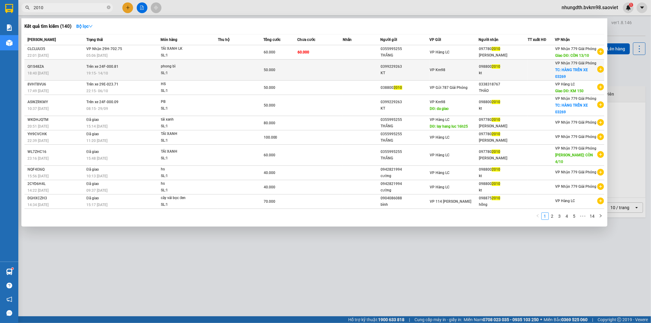
click at [80, 66] on div "QI1S48ZA" at bounding box center [55, 66] width 57 height 6
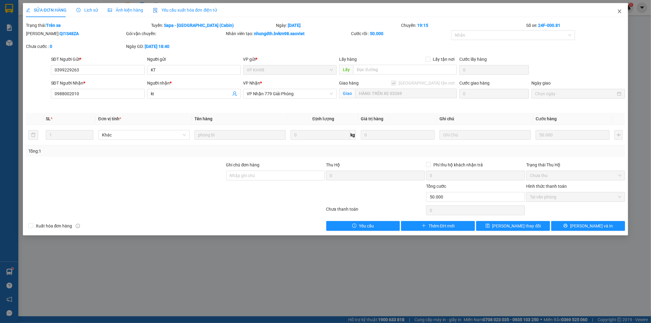
click at [622, 9] on span "Close" at bounding box center [619, 11] width 17 height 17
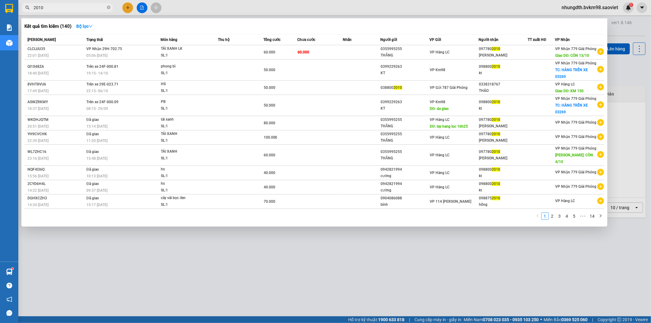
click at [80, 6] on input "2010" at bounding box center [70, 7] width 72 height 7
click at [414, 270] on div at bounding box center [325, 161] width 651 height 323
click at [74, 7] on input "2010" at bounding box center [70, 7] width 72 height 7
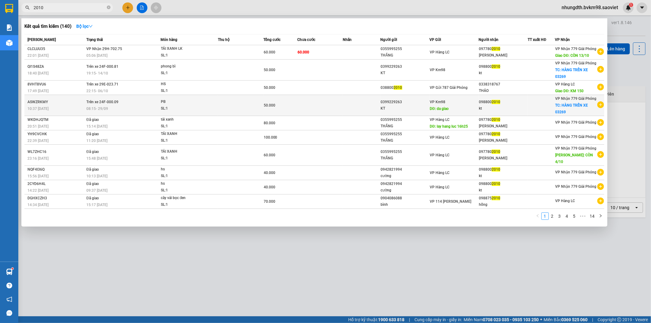
drag, startPoint x: 85, startPoint y: 78, endPoint x: 80, endPoint y: 97, distance: 19.0
drag, startPoint x: 80, startPoint y: 97, endPoint x: 78, endPoint y: 113, distance: 16.3
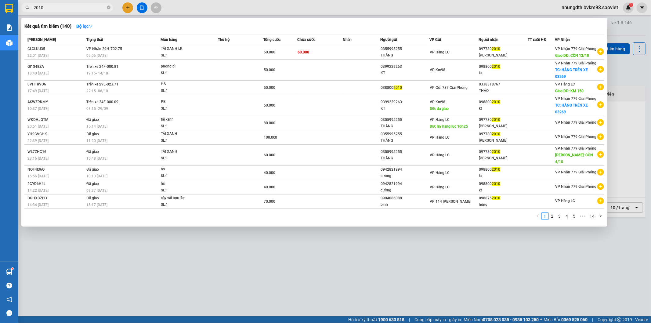
drag, startPoint x: 78, startPoint y: 113, endPoint x: 329, endPoint y: 224, distance: 274.8
click at [329, 224] on div at bounding box center [325, 161] width 651 height 323
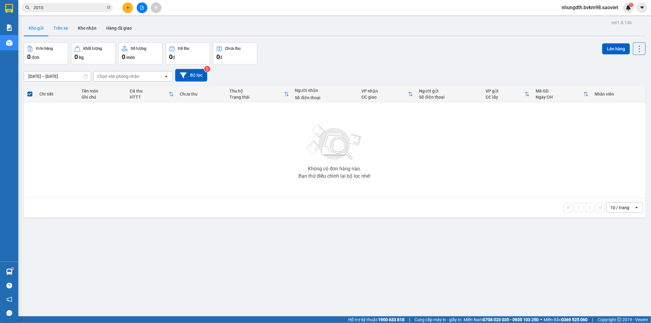
click at [66, 30] on button "Trên xe" at bounding box center [61, 28] width 24 height 15
